Goal: Navigation & Orientation: Find specific page/section

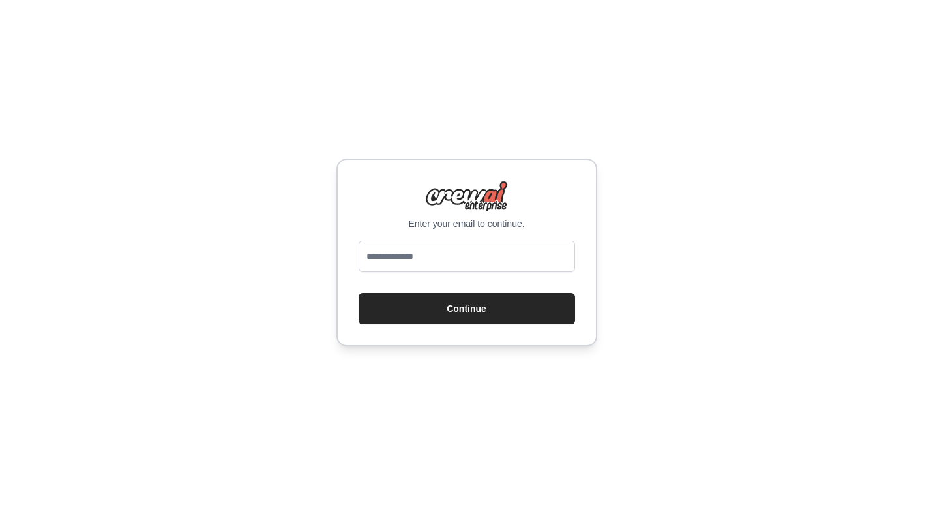
type input "**********"
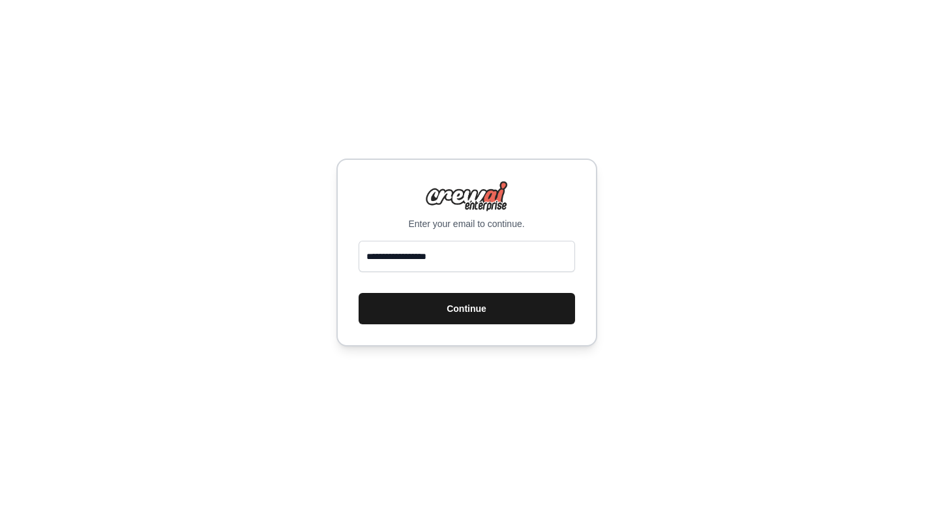
click at [440, 303] on button "Continue" at bounding box center [467, 308] width 217 height 31
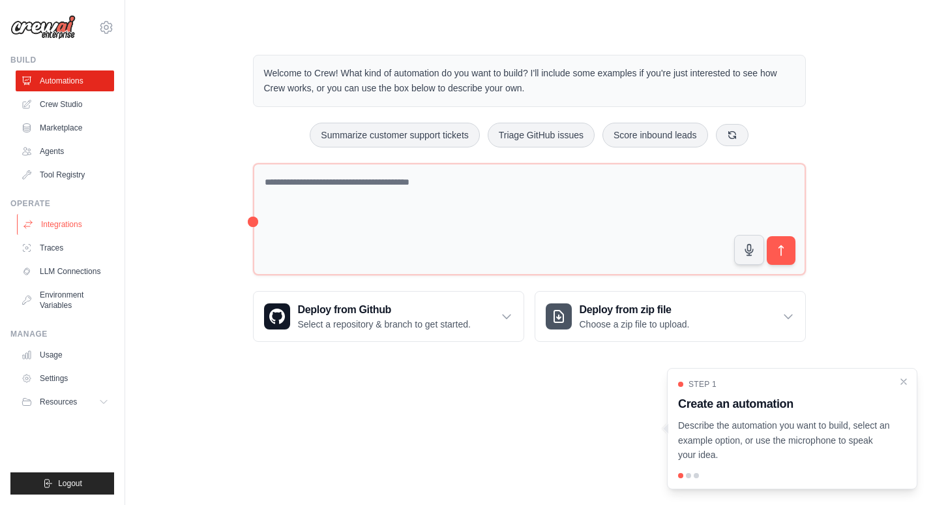
click at [56, 219] on link "Integrations" at bounding box center [66, 224] width 98 height 21
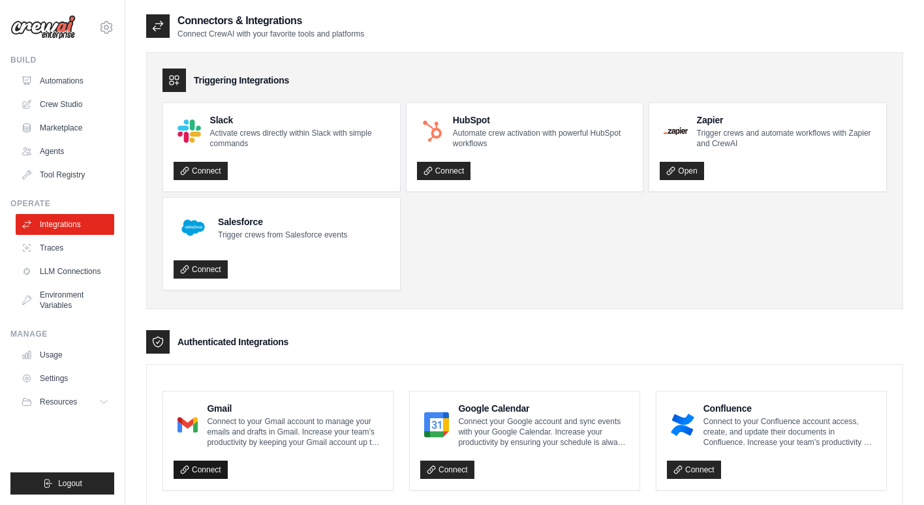
click at [219, 473] on link "Connect" at bounding box center [201, 470] width 54 height 18
